Goal: Task Accomplishment & Management: Manage account settings

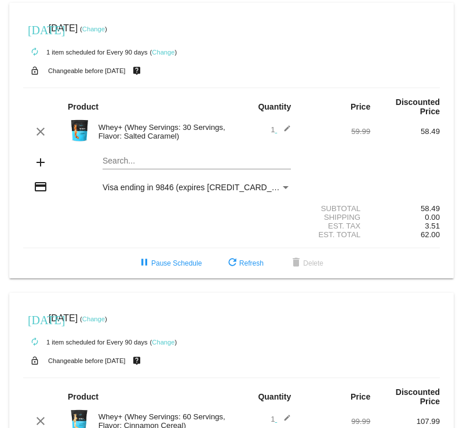
click at [105, 26] on link "Change" at bounding box center [93, 29] width 23 height 7
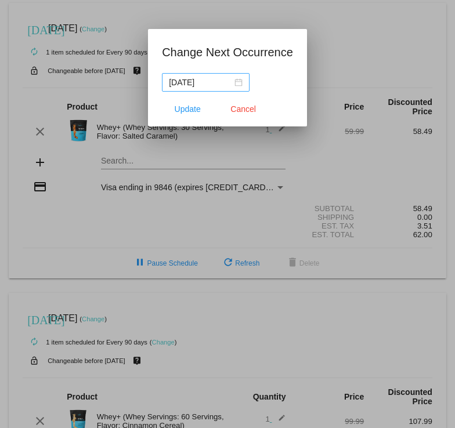
click at [240, 82] on div "[DATE]" at bounding box center [206, 82] width 74 height 13
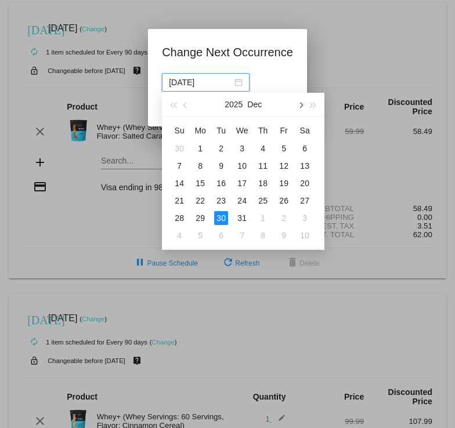
click at [303, 106] on button "button" at bounding box center [299, 104] width 13 height 23
click at [299, 104] on span "button" at bounding box center [300, 105] width 6 height 6
click at [302, 202] on div "28" at bounding box center [304, 201] width 14 height 14
type input "[DATE]"
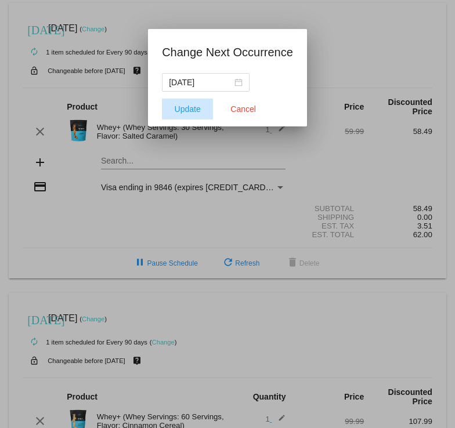
click at [184, 111] on span "Update" at bounding box center [188, 108] width 26 height 9
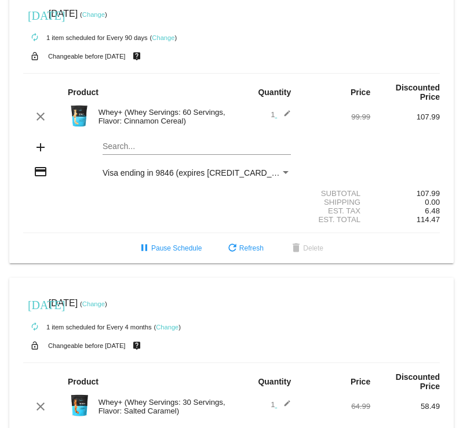
scroll to position [302, 0]
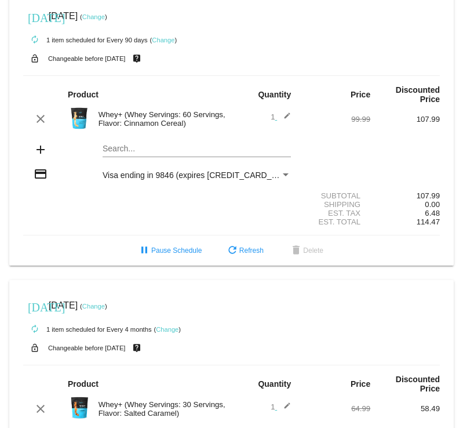
click at [105, 17] on link "Change" at bounding box center [93, 16] width 23 height 7
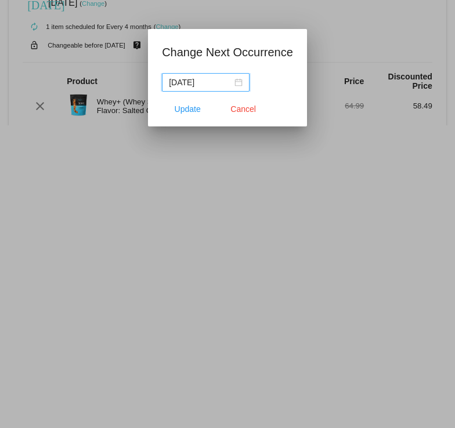
click at [237, 84] on div "[DATE]" at bounding box center [206, 82] width 74 height 13
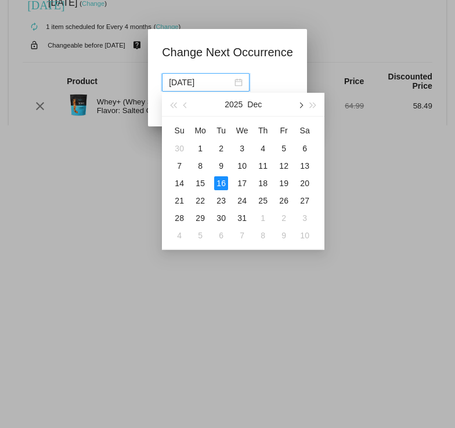
click at [301, 105] on span "button" at bounding box center [300, 105] width 6 height 6
click at [178, 150] on div "1" at bounding box center [179, 148] width 14 height 14
type input "[DATE]"
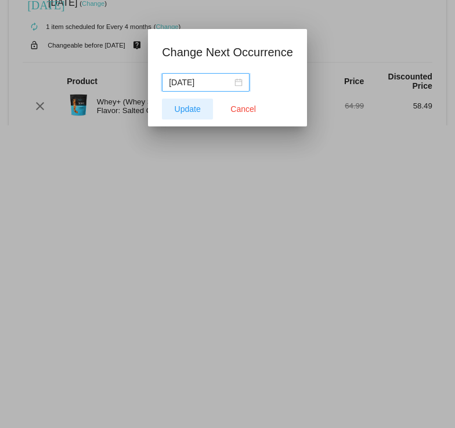
click at [191, 105] on span "Update" at bounding box center [188, 108] width 26 height 9
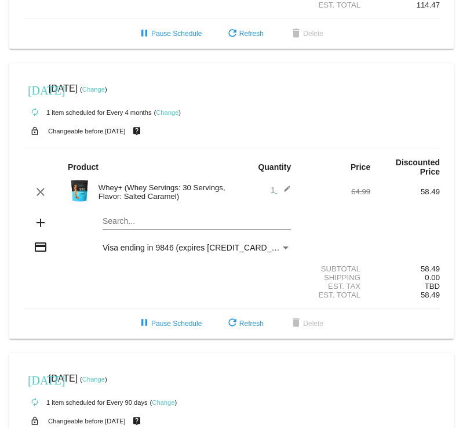
scroll to position [515, 0]
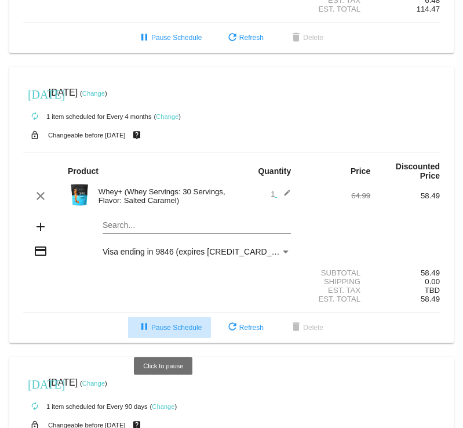
click at [159, 332] on span "pause Pause Schedule" at bounding box center [169, 328] width 64 height 8
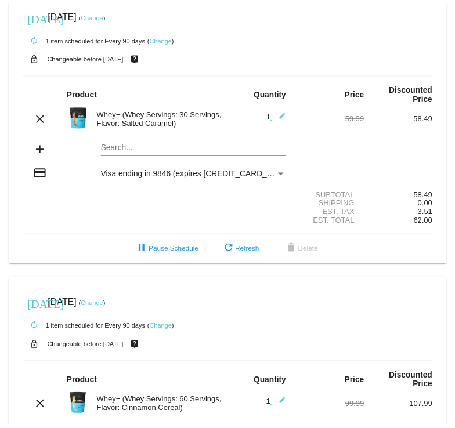
scroll to position [0, 0]
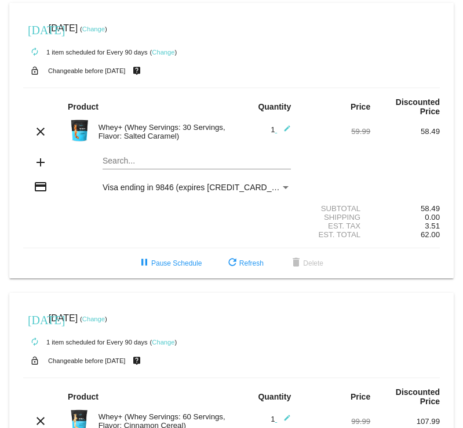
click at [159, 49] on link "Change" at bounding box center [163, 52] width 23 height 7
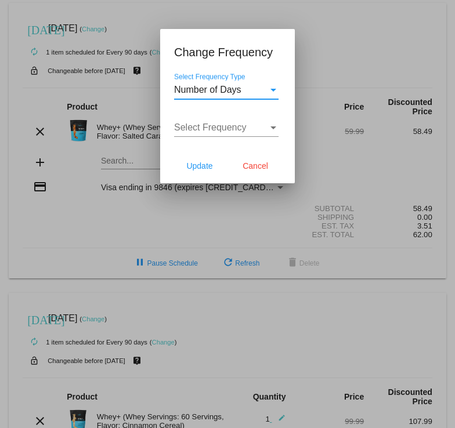
click at [274, 128] on div "Select Frequency" at bounding box center [273, 127] width 6 height 3
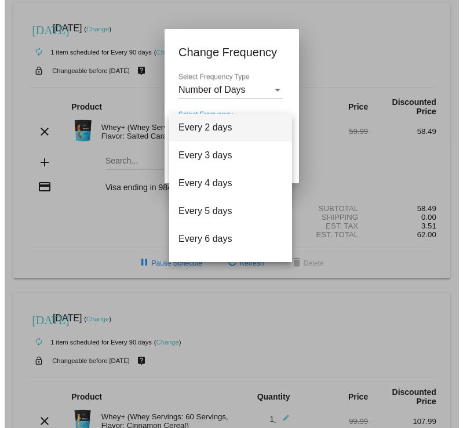
scroll to position [46, 0]
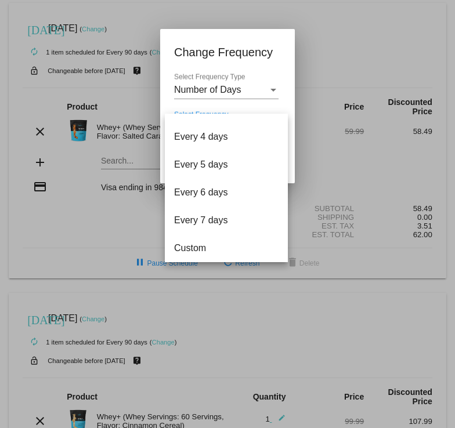
click at [273, 92] on div at bounding box center [227, 214] width 455 height 428
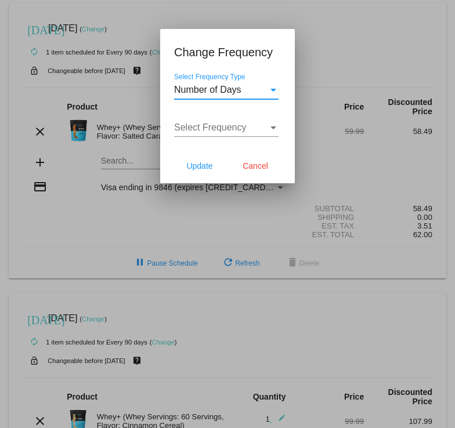
click at [270, 92] on div "Select Frequency Type" at bounding box center [273, 90] width 10 height 10
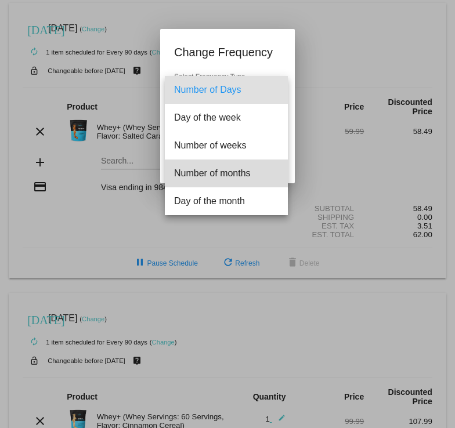
click at [237, 172] on span "Number of months" at bounding box center [226, 173] width 104 height 28
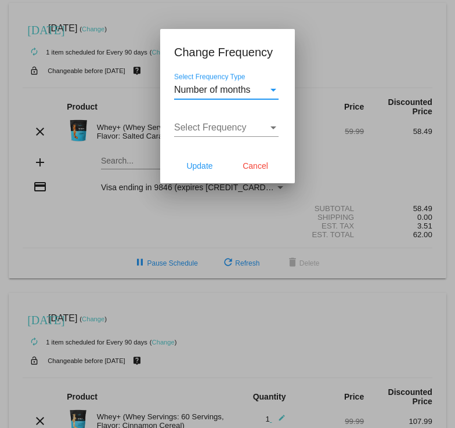
click at [273, 126] on div "Select Frequency" at bounding box center [273, 127] width 6 height 3
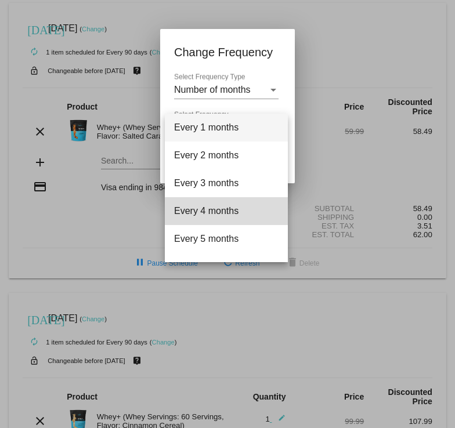
click at [247, 212] on span "Every 4 months" at bounding box center [226, 211] width 104 height 28
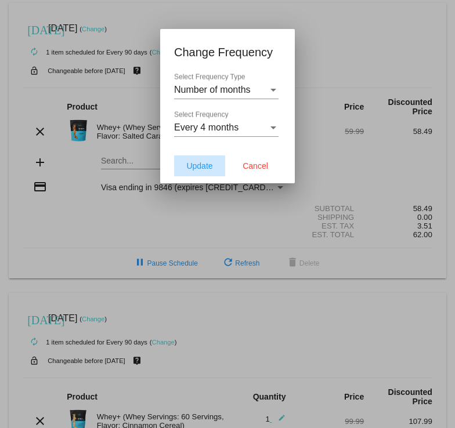
click at [197, 165] on span "Update" at bounding box center [199, 165] width 26 height 9
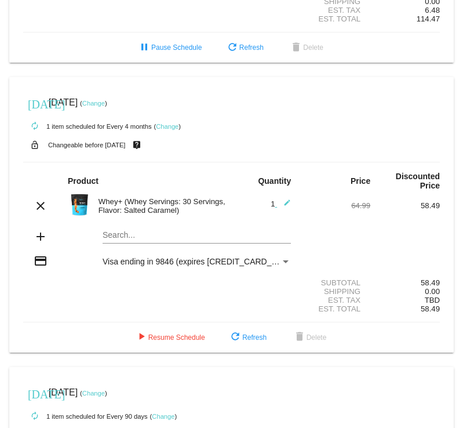
scroll to position [513, 0]
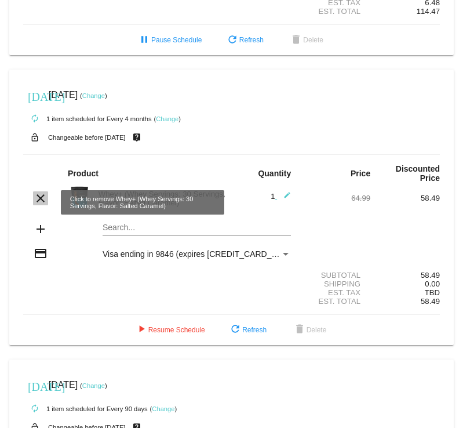
click at [39, 199] on mat-icon "clear" at bounding box center [41, 198] width 14 height 14
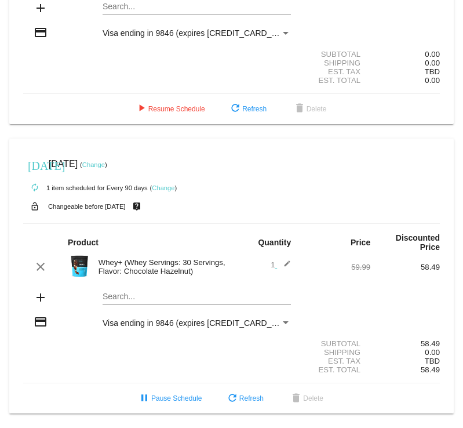
scroll to position [701, 0]
click at [105, 164] on link "Change" at bounding box center [93, 164] width 23 height 7
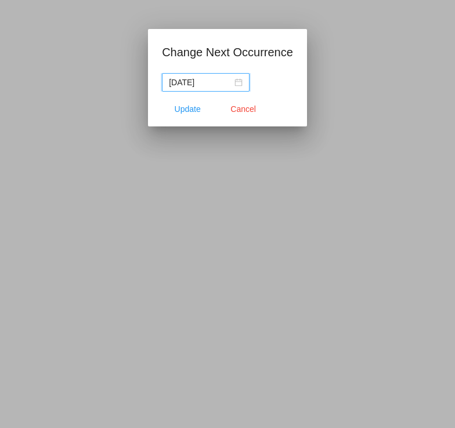
click at [238, 78] on div "[DATE]" at bounding box center [206, 82] width 74 height 13
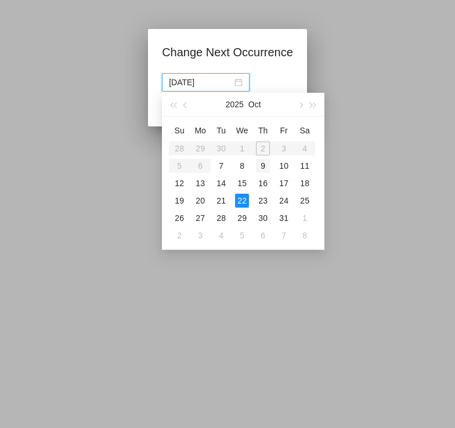
click at [263, 166] on div "9" at bounding box center [263, 166] width 14 height 14
type input "[DATE]"
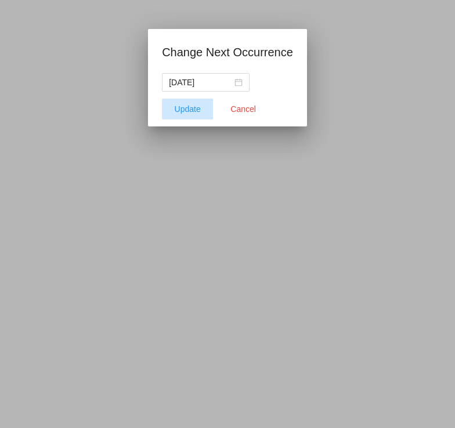
click at [182, 107] on span "Update" at bounding box center [188, 108] width 26 height 9
